Goal: Find specific page/section: Find specific page/section

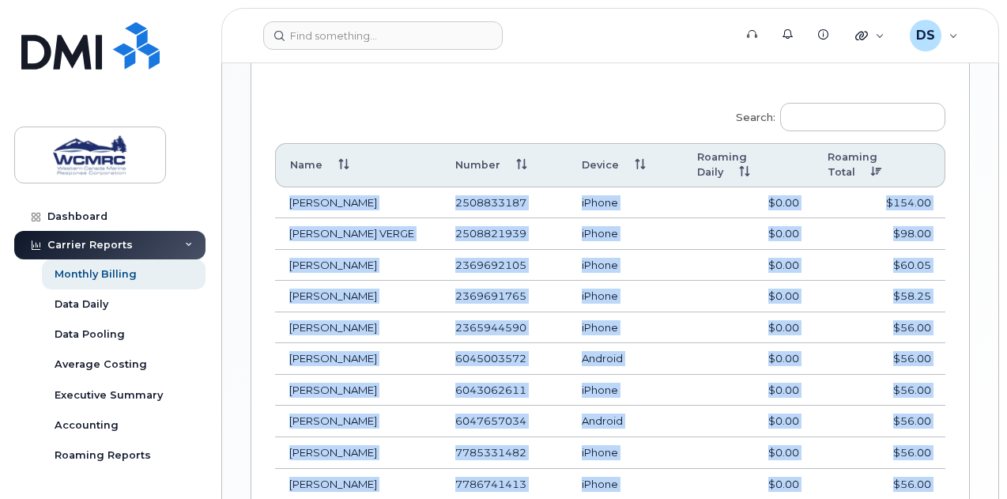
scroll to position [913, 0]
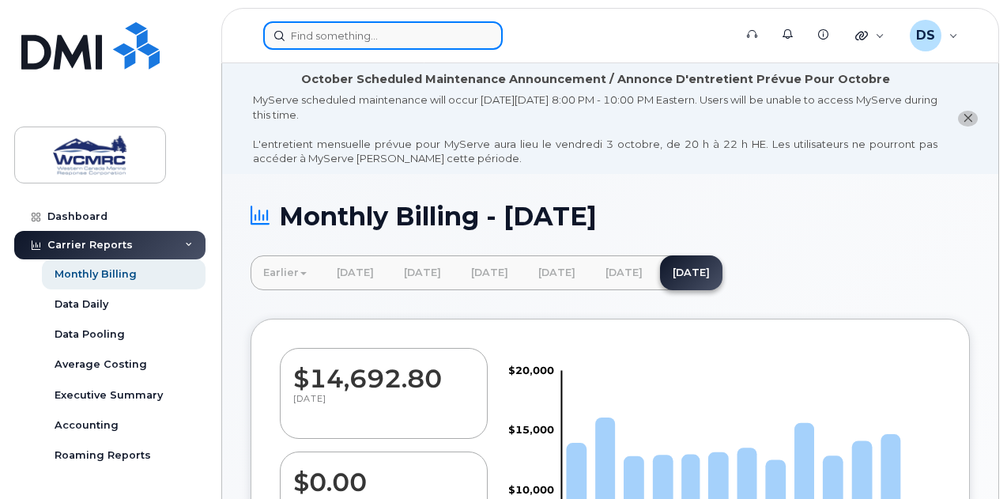
click at [407, 29] on input at bounding box center [382, 35] width 239 height 28
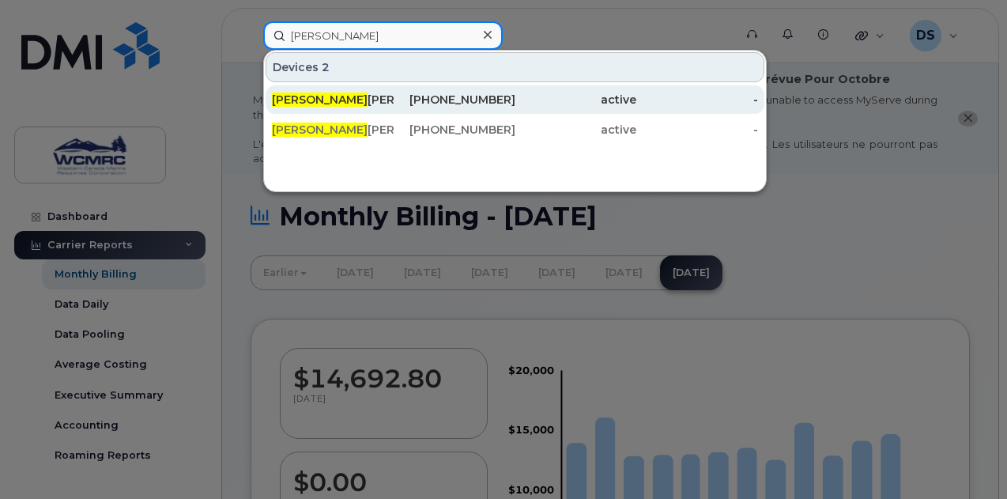
type input "taylor"
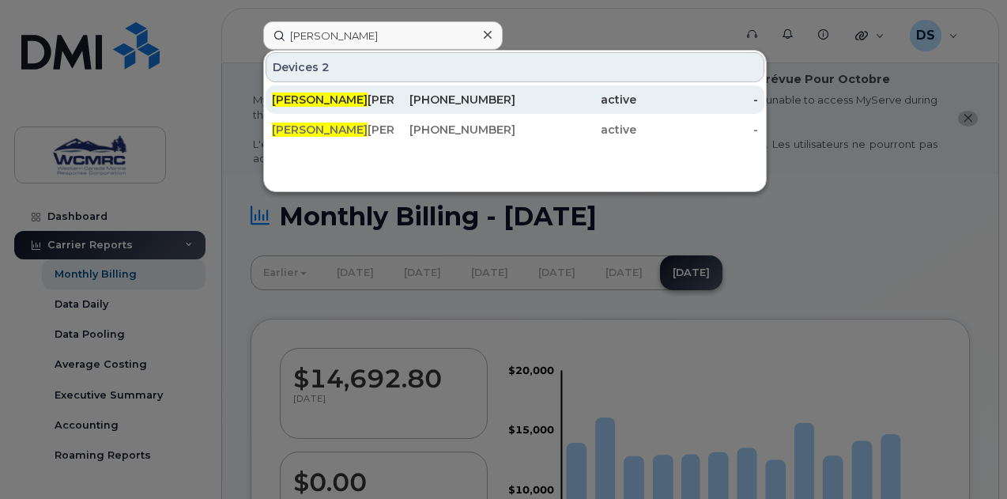
click at [340, 104] on div "TAYLOR CHAPDELAINE" at bounding box center [333, 100] width 122 height 16
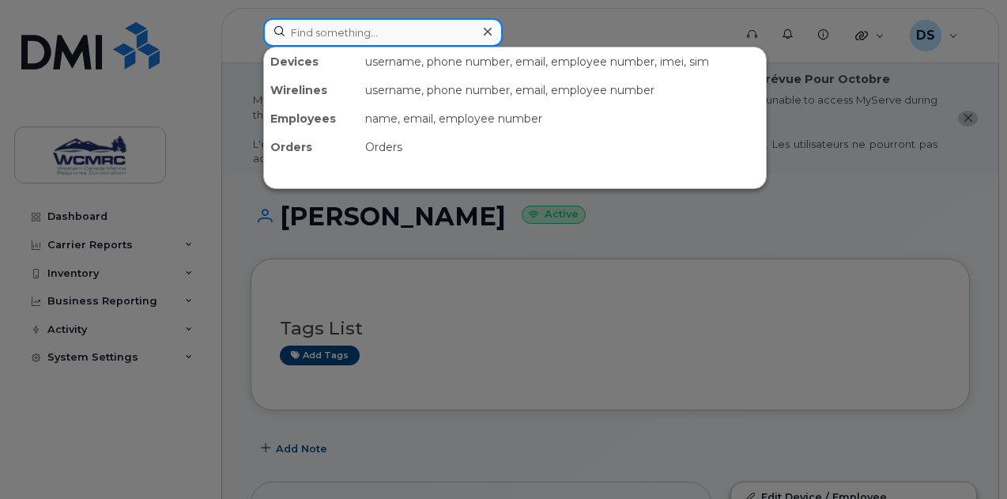
click at [364, 38] on input at bounding box center [382, 32] width 239 height 28
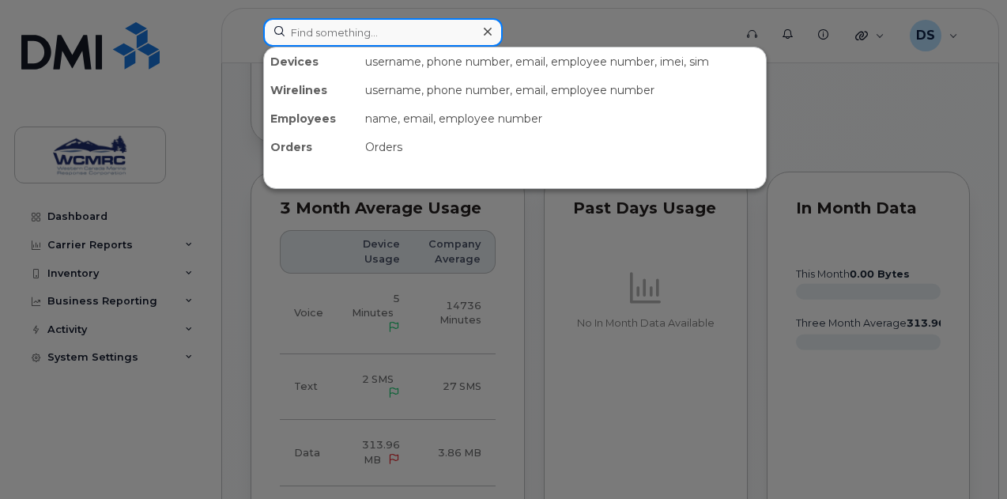
scroll to position [1271, 0]
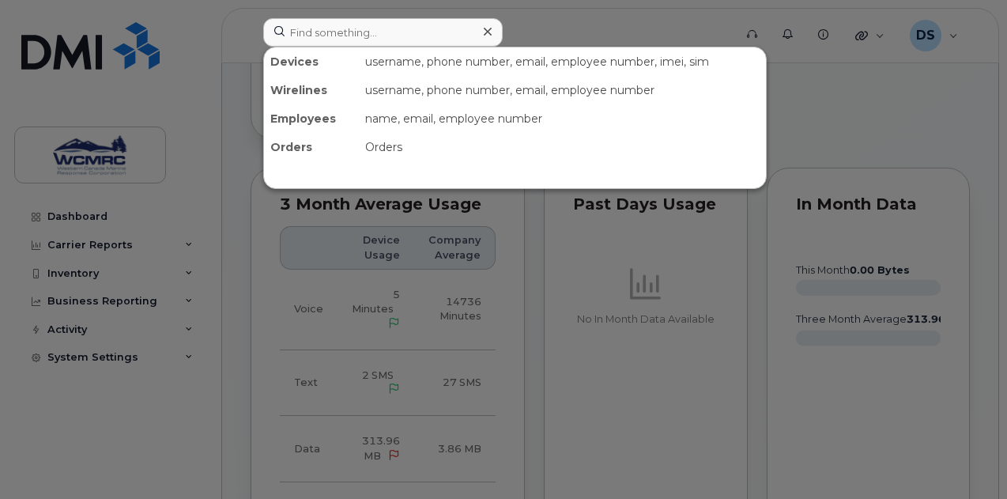
click at [692, 418] on div at bounding box center [503, 249] width 1007 height 499
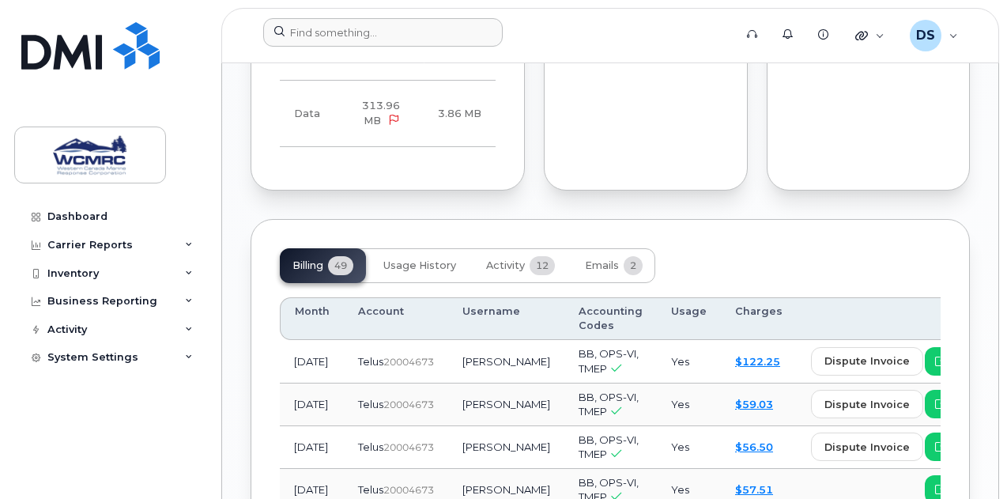
scroll to position [1659, 0]
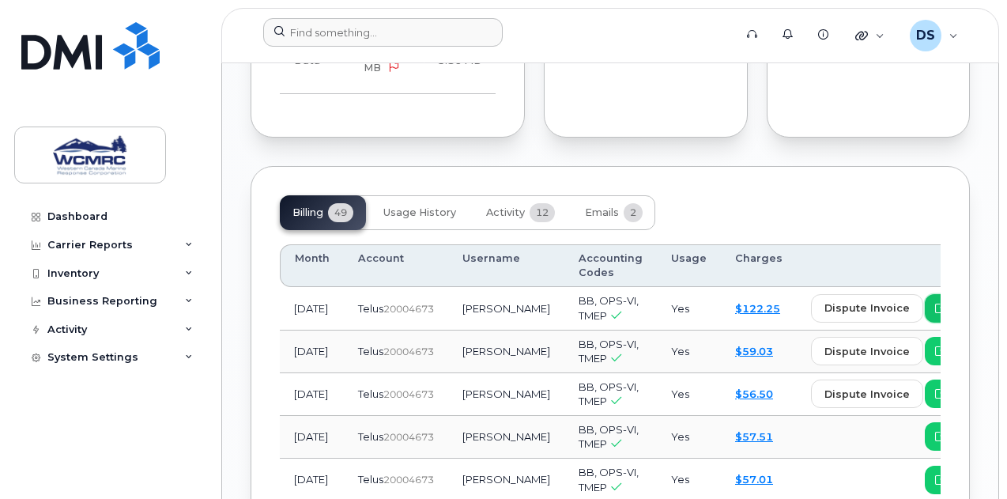
click at [949, 301] on span "view" at bounding box center [961, 308] width 24 height 14
